Goal: Information Seeking & Learning: Learn about a topic

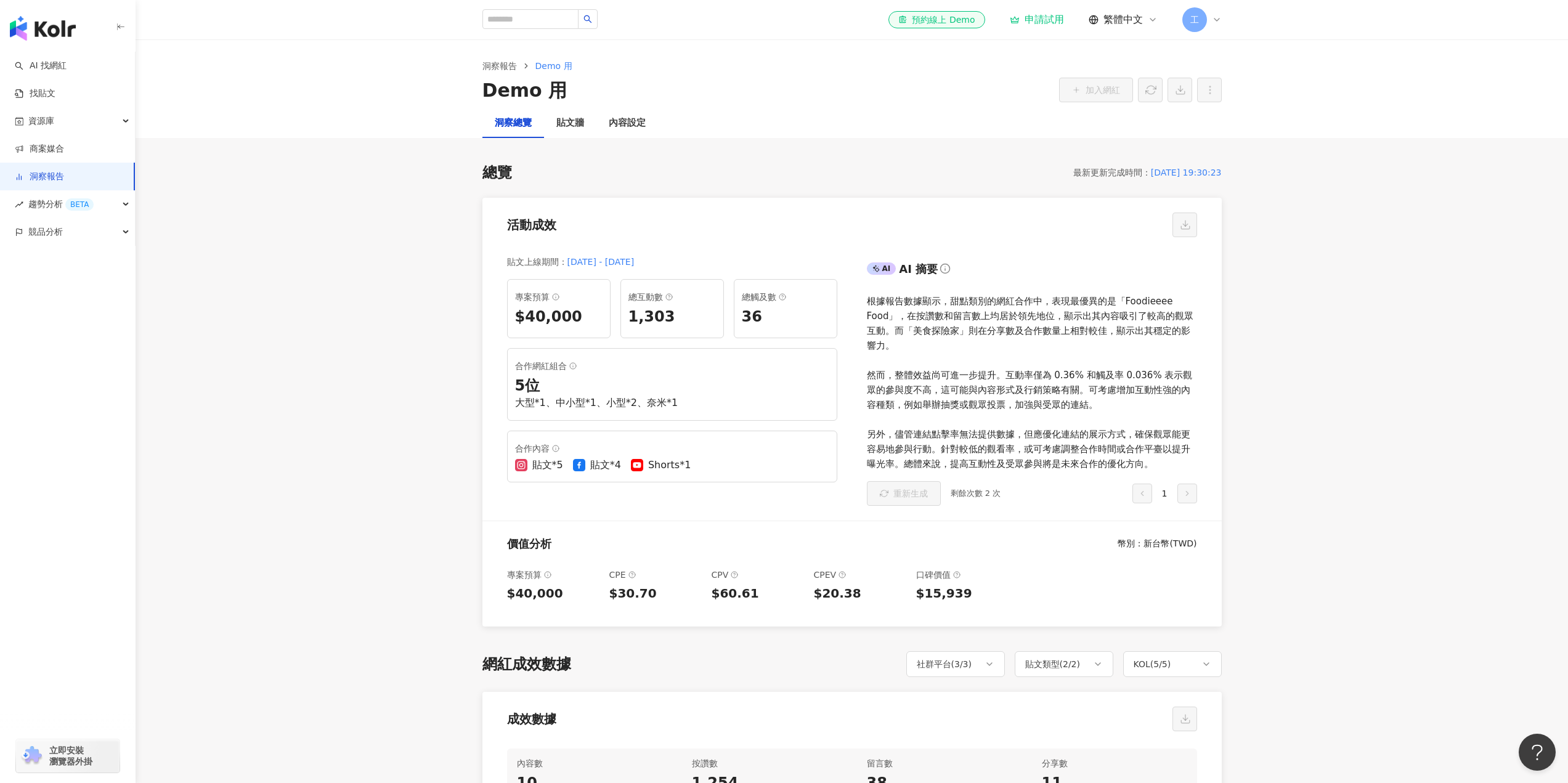
click at [539, 313] on div "$40,000" at bounding box center [558, 317] width 87 height 21
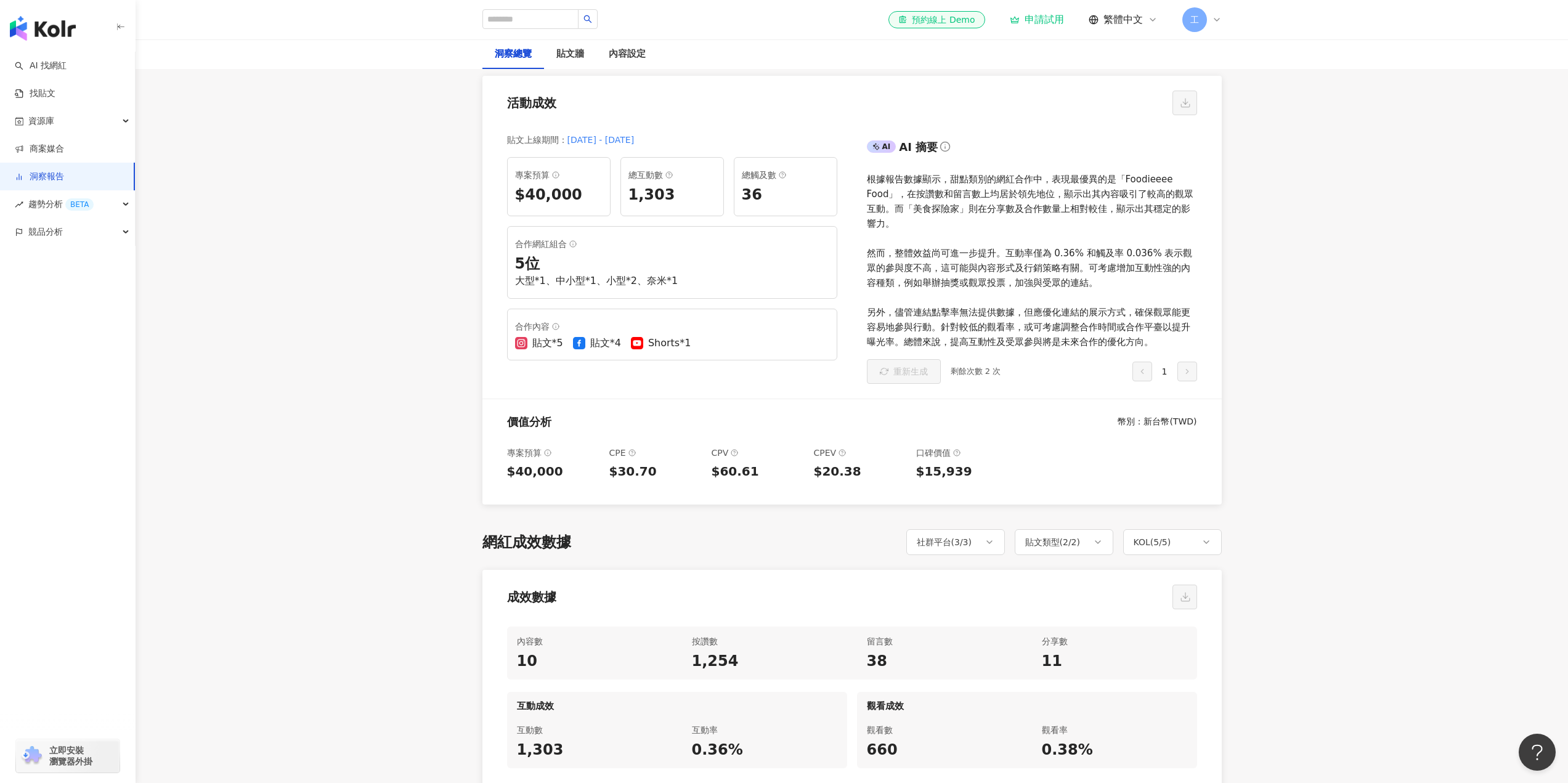
scroll to position [123, 0]
click at [953, 543] on div "社群平台 ( 3 / 3 )" at bounding box center [944, 541] width 55 height 15
click at [1111, 543] on div "貼文類型 ( 2 / 2 )" at bounding box center [1064, 541] width 98 height 26
click at [1093, 548] on div "貼文類型 ( 2 / 2 )" at bounding box center [1064, 541] width 98 height 26
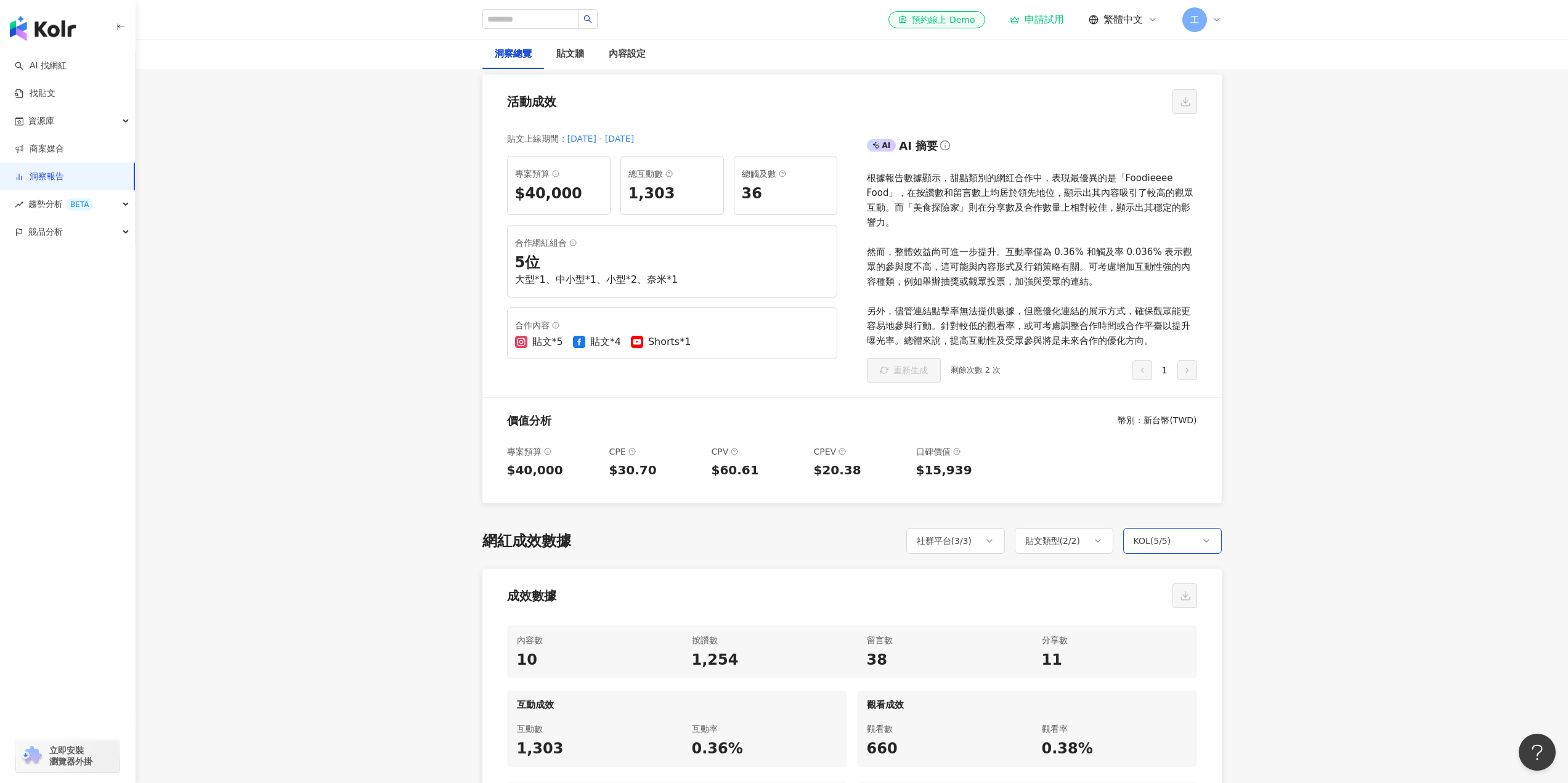
click at [1170, 551] on div "KOL ( 5 / 5 )" at bounding box center [1172, 541] width 98 height 26
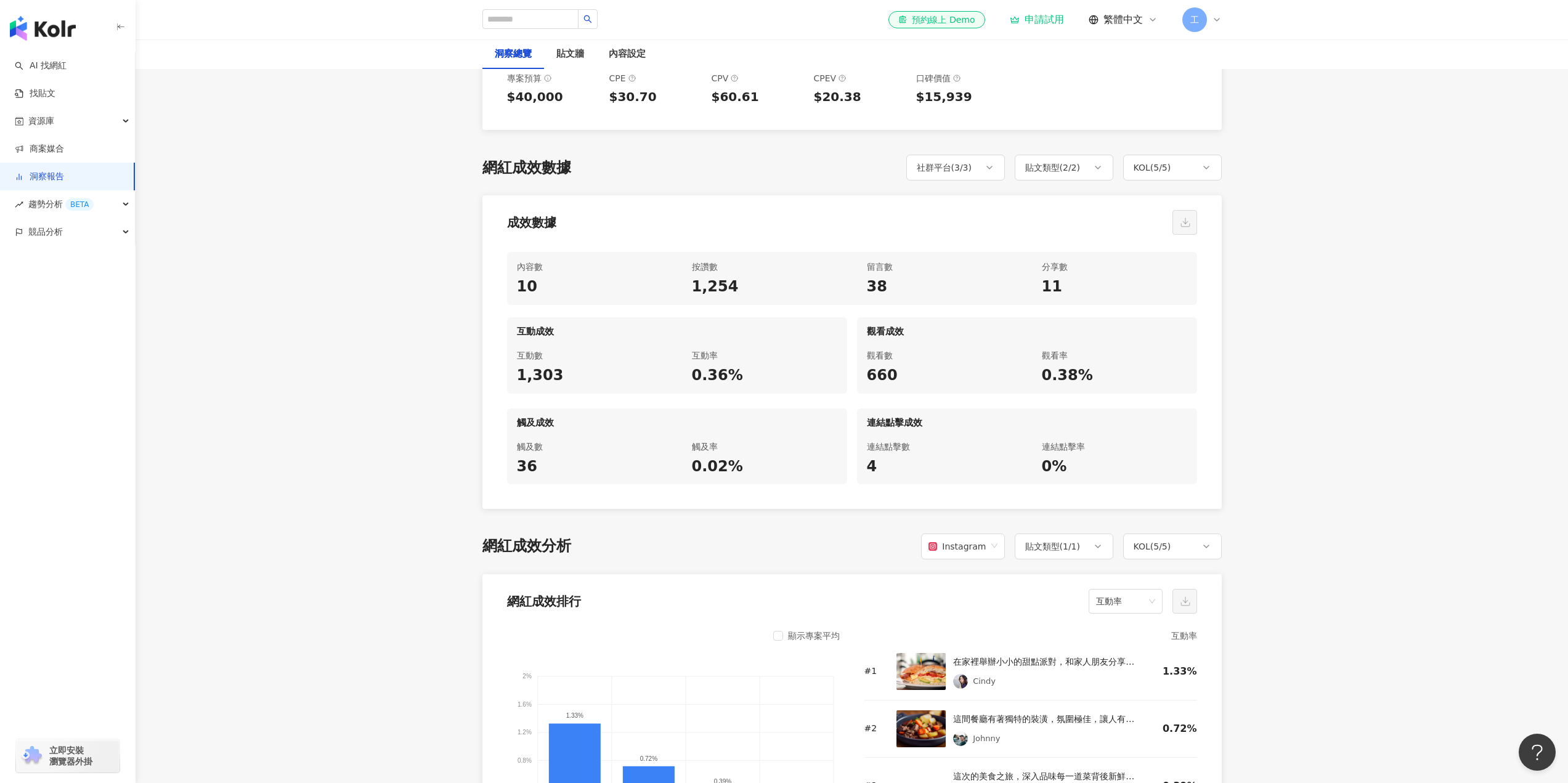
scroll to position [616, 0]
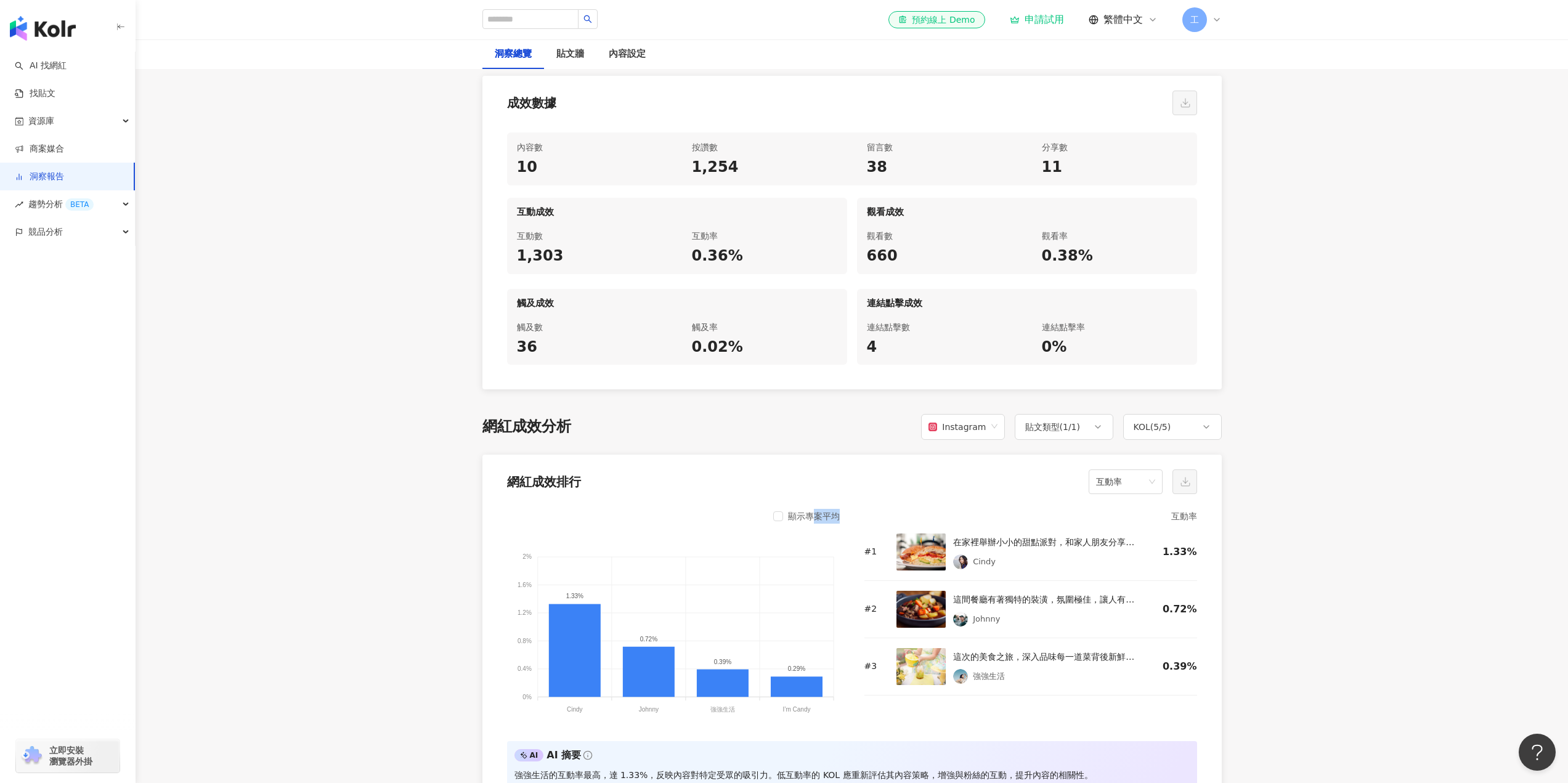
drag, startPoint x: 836, startPoint y: 512, endPoint x: 805, endPoint y: 493, distance: 36.4
click at [808, 500] on div "網紅成效排行 互動率 顯示專案平均 2% 2% 1.6% 1.6% 1.2% 1.2% 0.8% 0.8% 0.4% 0.4% 0% 0% 1.33% 0.7…" at bounding box center [852, 629] width 739 height 349
click at [738, 469] on div "網紅成效排行 互動率" at bounding box center [852, 478] width 739 height 47
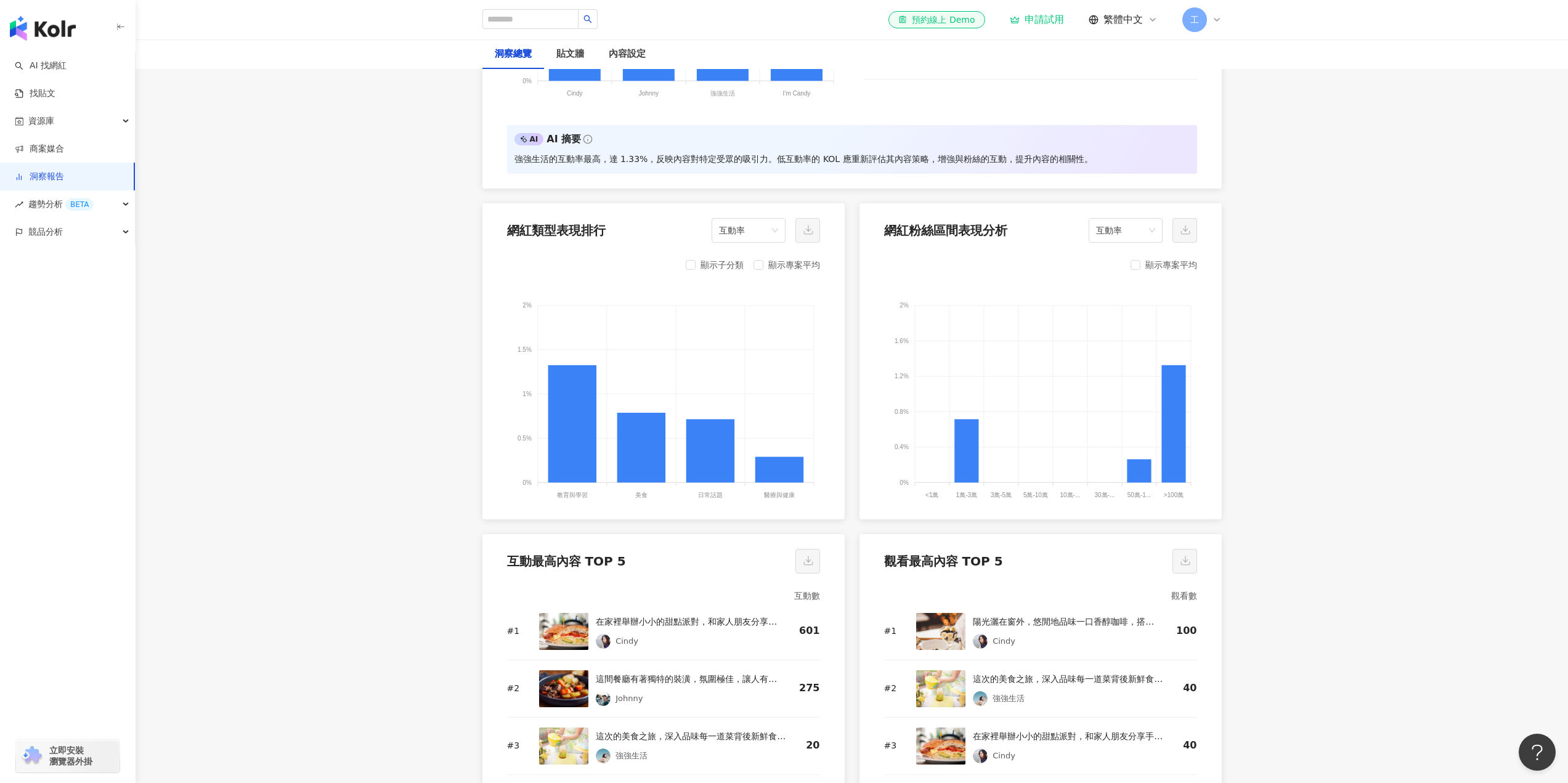
drag, startPoint x: 431, startPoint y: 507, endPoint x: 456, endPoint y: 498, distance: 26.6
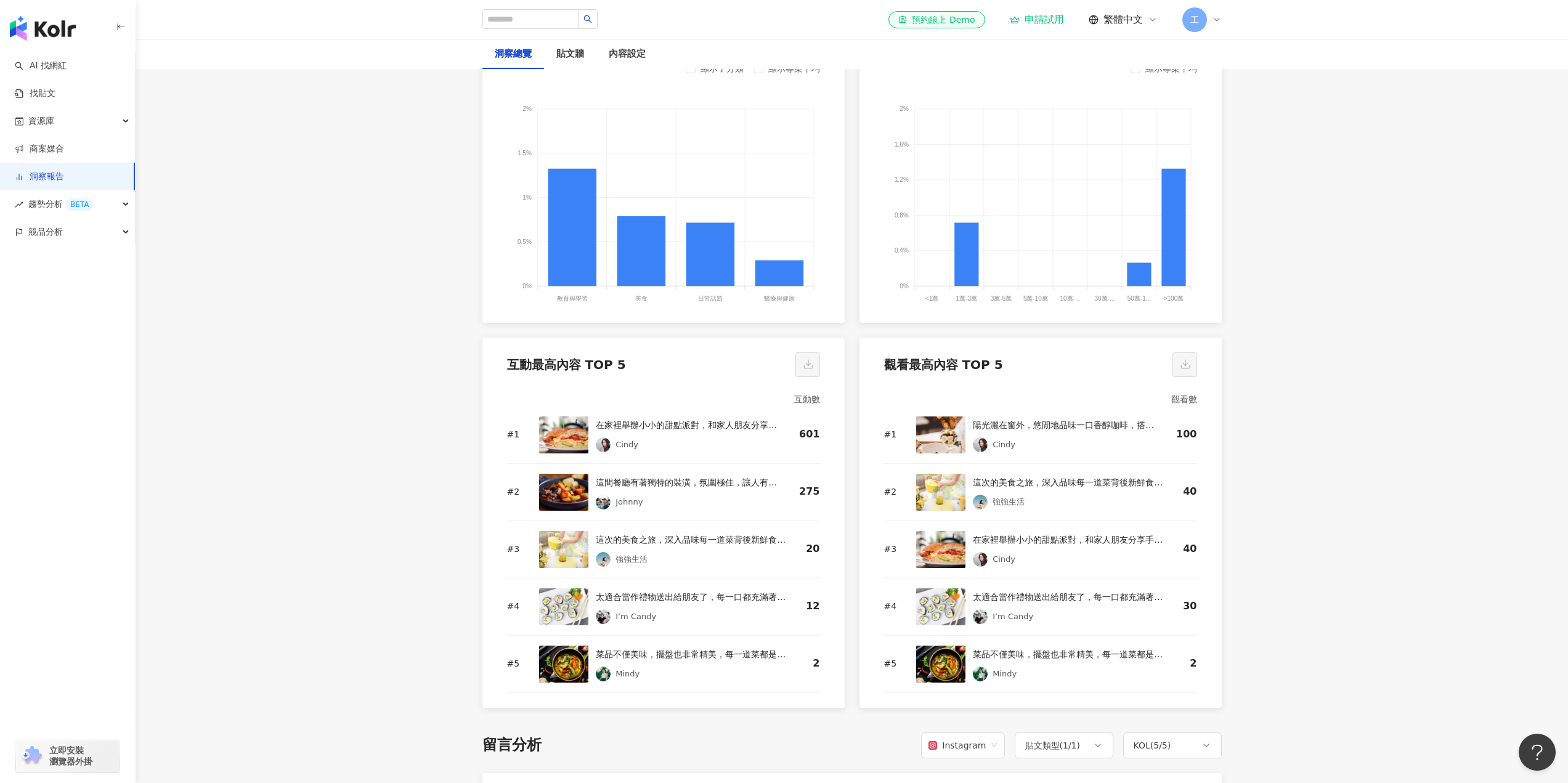
scroll to position [1602, 0]
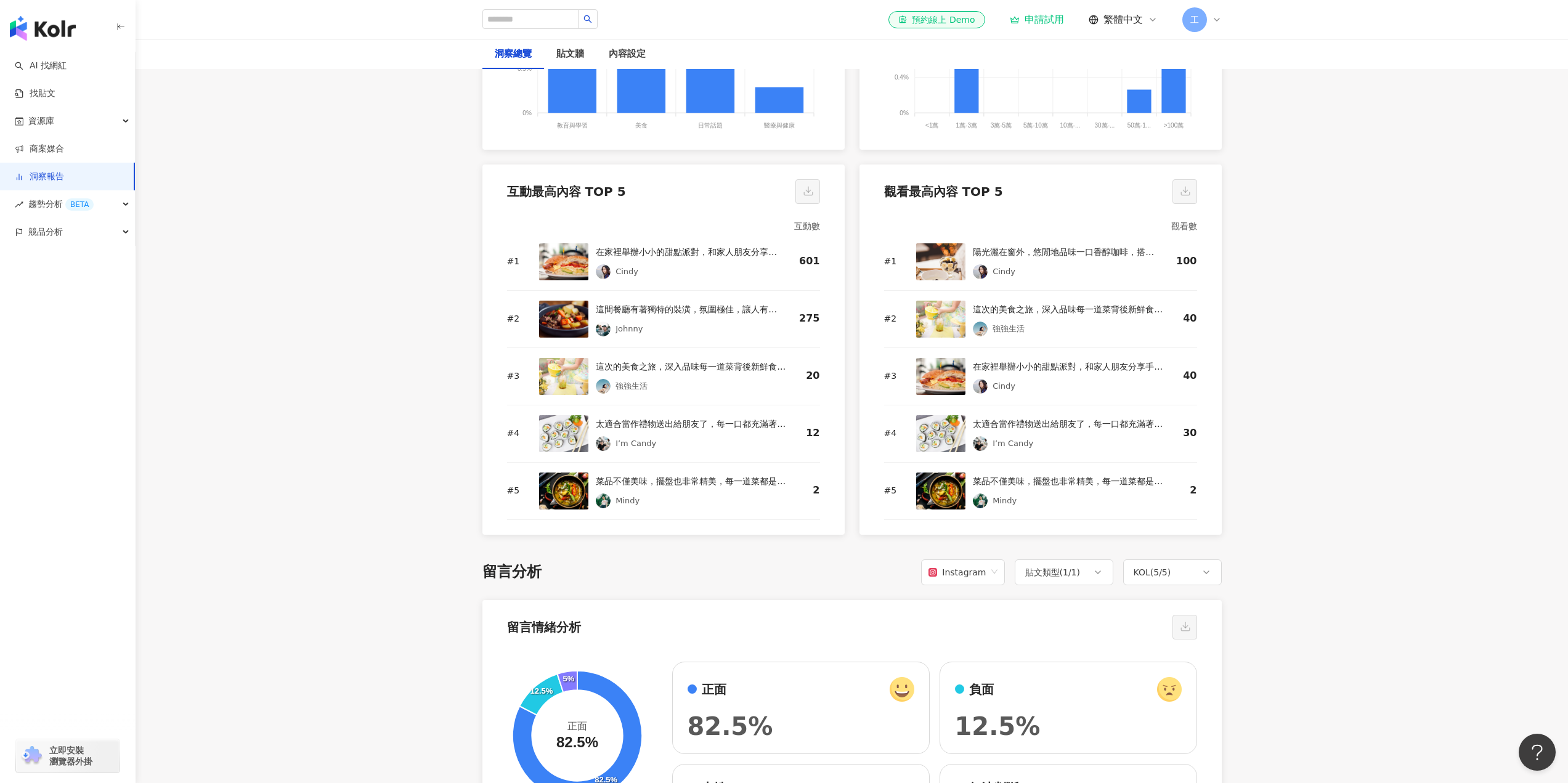
click at [671, 257] on div "在家裡舉辦小小的甜點派對，和家人朋友分享手工製作的美點，歡笑聲中感受幸福。" at bounding box center [687, 252] width 184 height 15
click at [671, 250] on div "在家裡舉辦小小的甜點派對，和家人朋友分享手工製作的美點，歡笑聲中感受幸福。" at bounding box center [687, 252] width 184 height 15
click at [453, 296] on main "洞察報告 Demo 用 Demo 用 加入網紅 洞察總覽 貼文牆 內容設定 總覽 最新更新完成時間 ： [DATE] 19:30:23 活動成效 貼文上線期間…" at bounding box center [851, 541] width 1432 height 4208
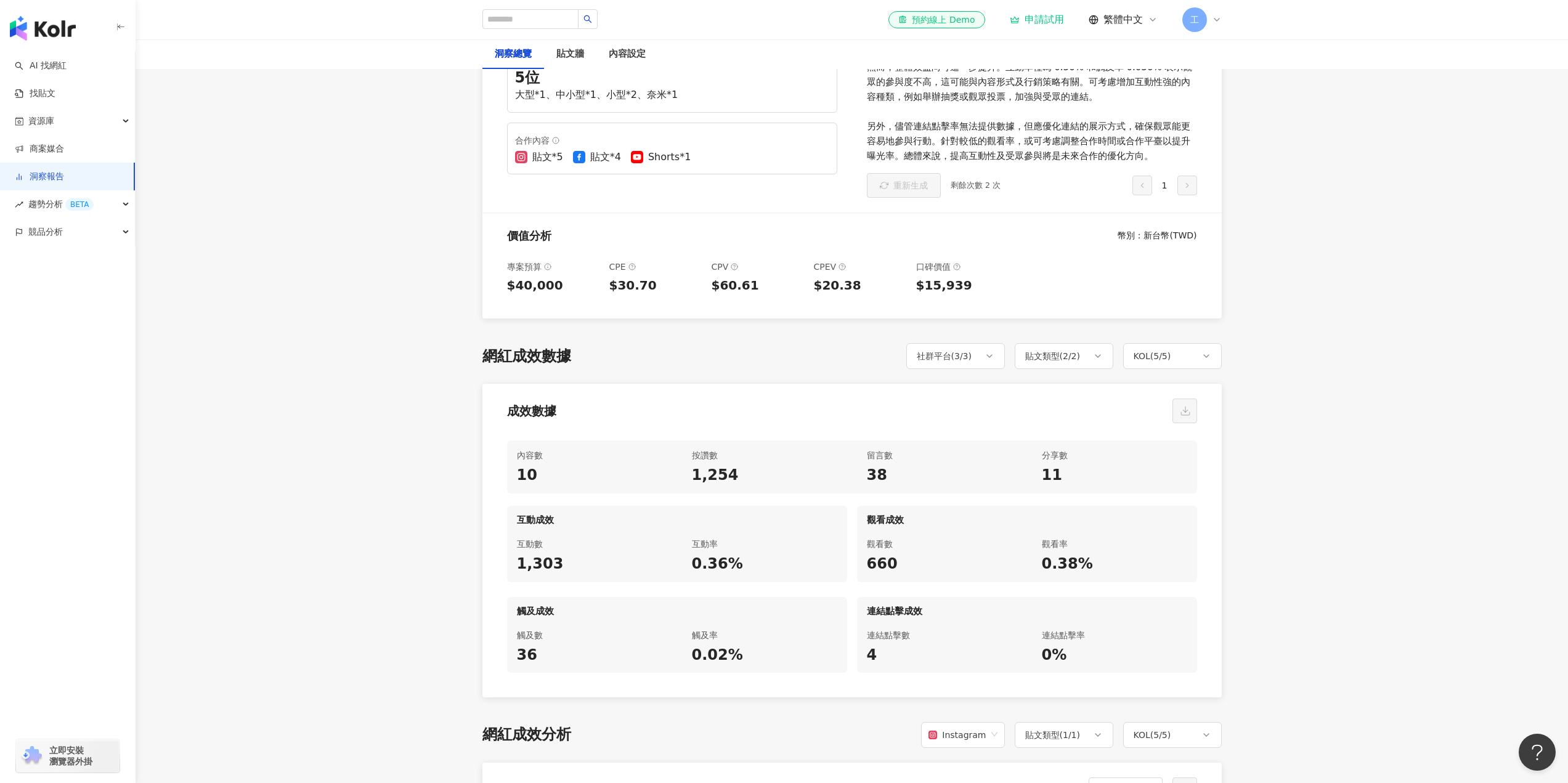
scroll to position [0, 0]
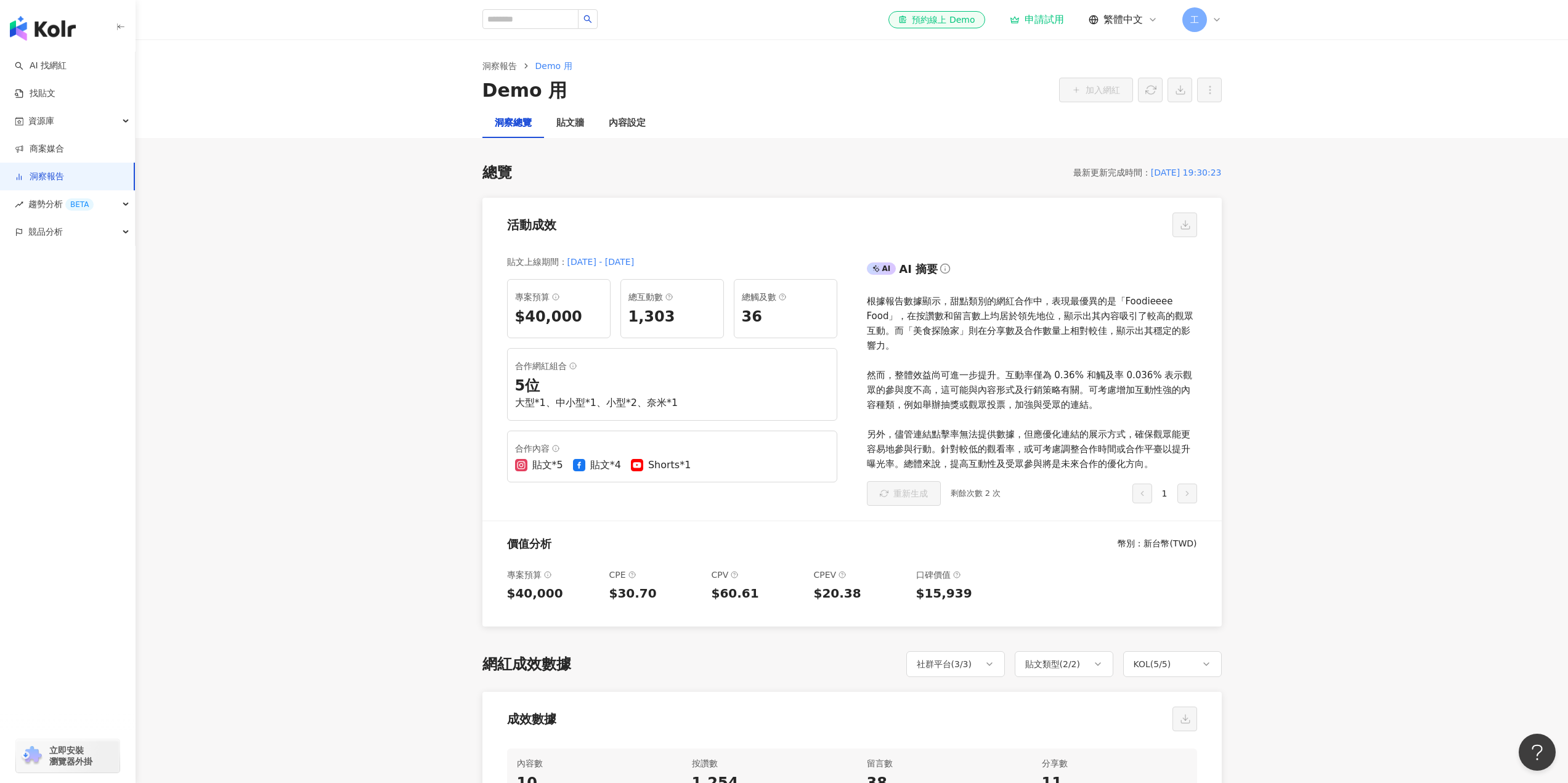
drag, startPoint x: 1056, startPoint y: 175, endPoint x: 1243, endPoint y: 176, distance: 187.0
copy div "最新更新完成時間 ： [DATE] 19:30:23"
